Goal: Information Seeking & Learning: Learn about a topic

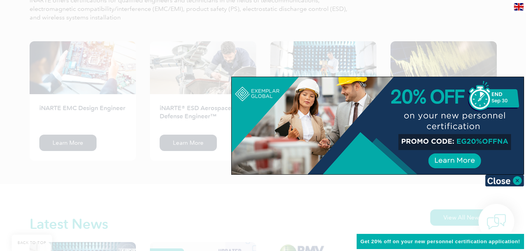
scroll to position [1036, 0]
click at [519, 179] on img at bounding box center [504, 181] width 39 height 12
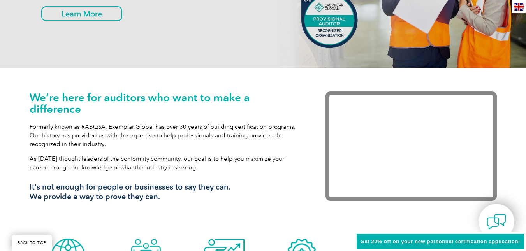
scroll to position [0, 0]
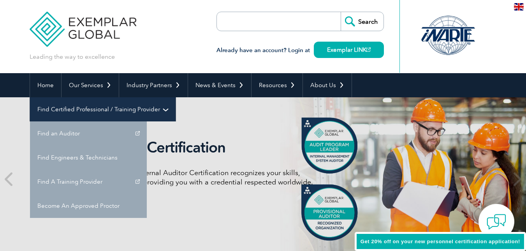
click at [176, 97] on link "Find Certified Professional / Training Provider" at bounding box center [103, 109] width 146 height 24
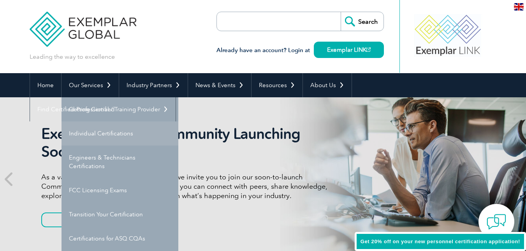
click at [112, 131] on link "Individual Certifications" at bounding box center [119, 133] width 117 height 24
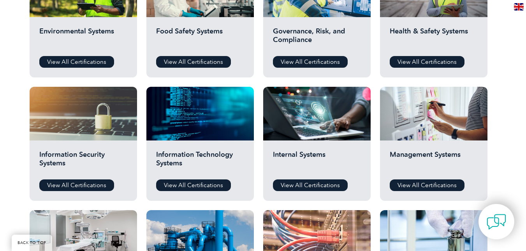
scroll to position [331, 0]
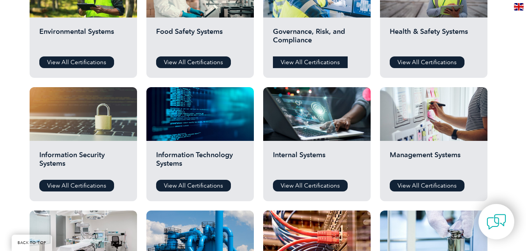
click at [314, 59] on link "View All Certifications" at bounding box center [310, 62] width 75 height 12
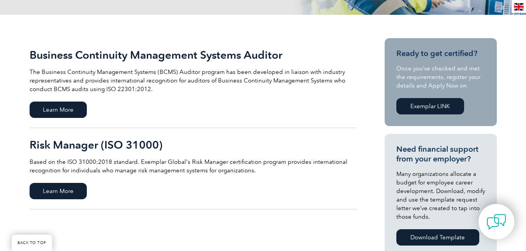
scroll to position [160, 0]
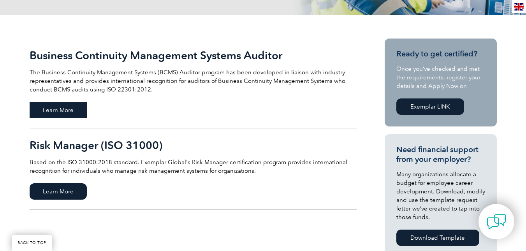
click at [49, 114] on span "Learn More" at bounding box center [58, 110] width 57 height 16
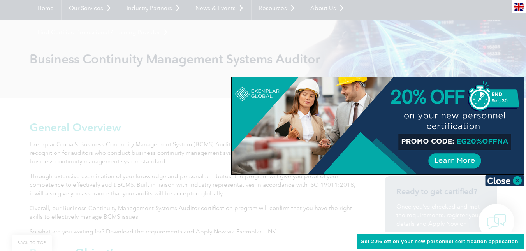
scroll to position [81, 0]
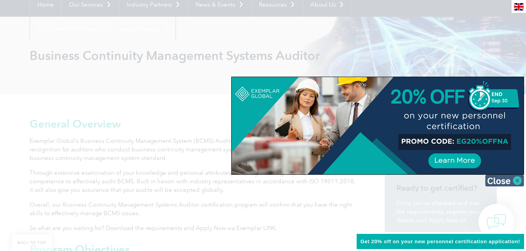
click at [518, 182] on img at bounding box center [504, 181] width 39 height 12
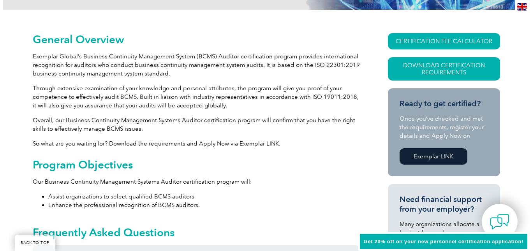
scroll to position [164, 0]
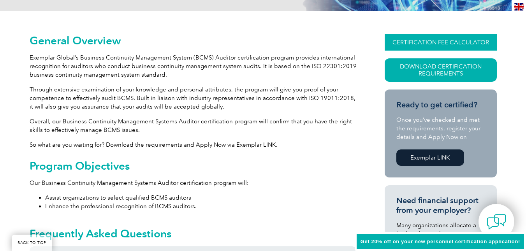
click at [405, 40] on link "CERTIFICATION FEE CALCULATOR" at bounding box center [440, 42] width 112 height 16
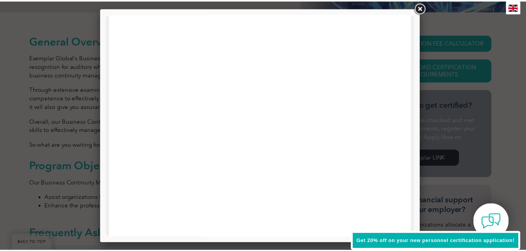
scroll to position [246, 0]
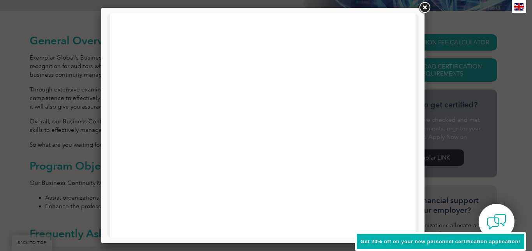
click at [425, 7] on link at bounding box center [424, 8] width 14 height 14
